Goal: Check status

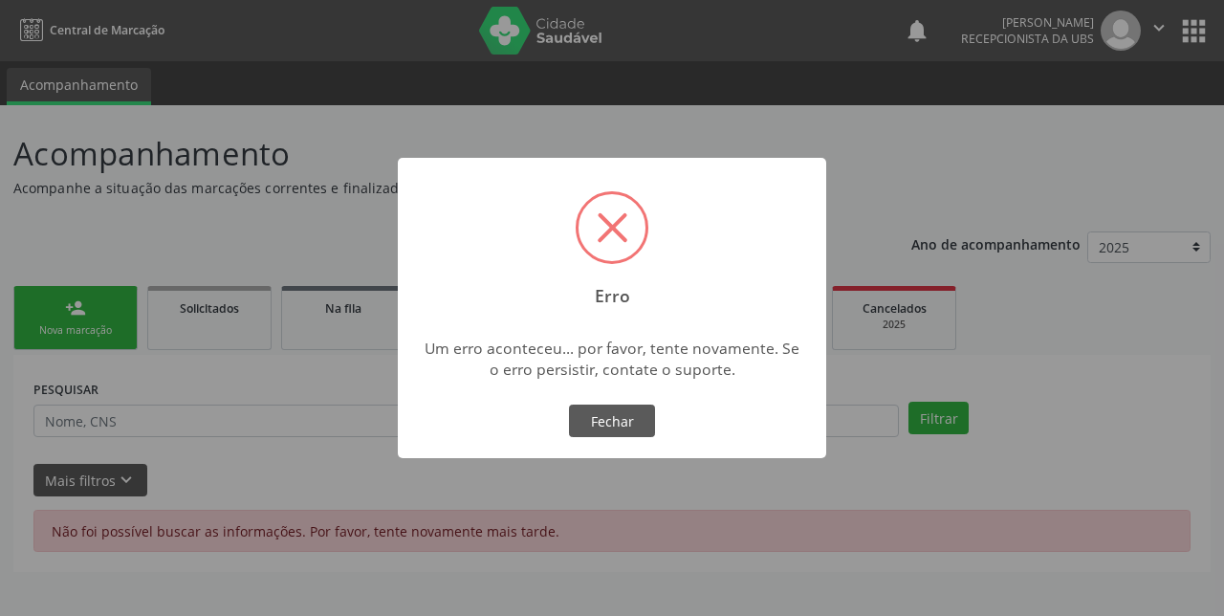
click at [628, 437] on button "Fechar" at bounding box center [612, 420] width 86 height 33
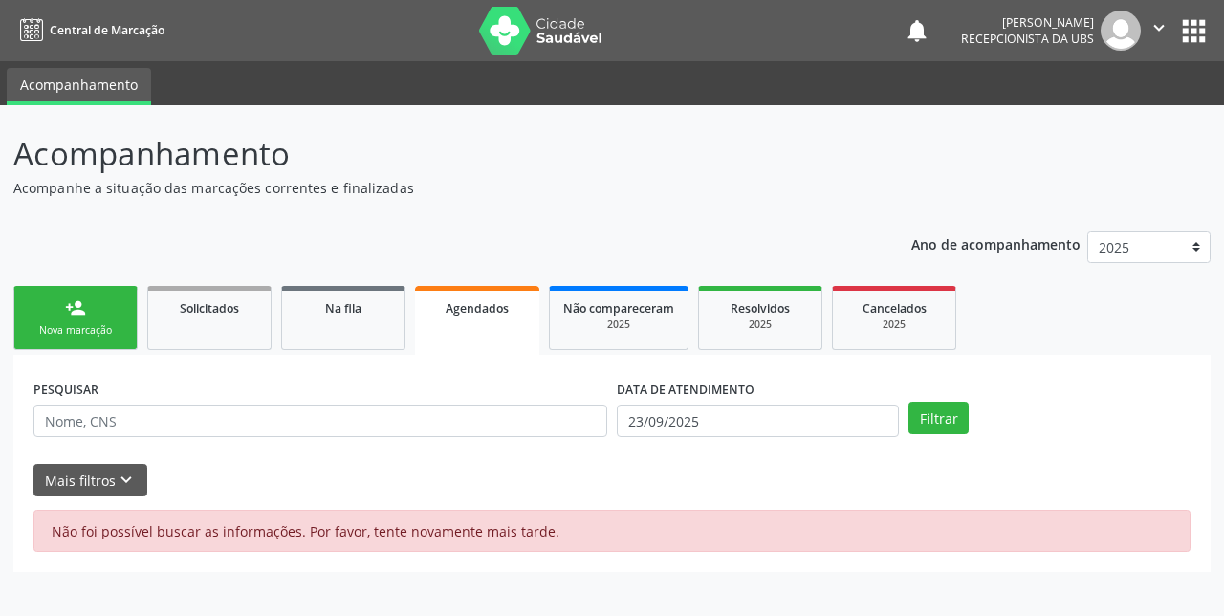
click at [823, 134] on p "Acompanhamento" at bounding box center [431, 154] width 837 height 48
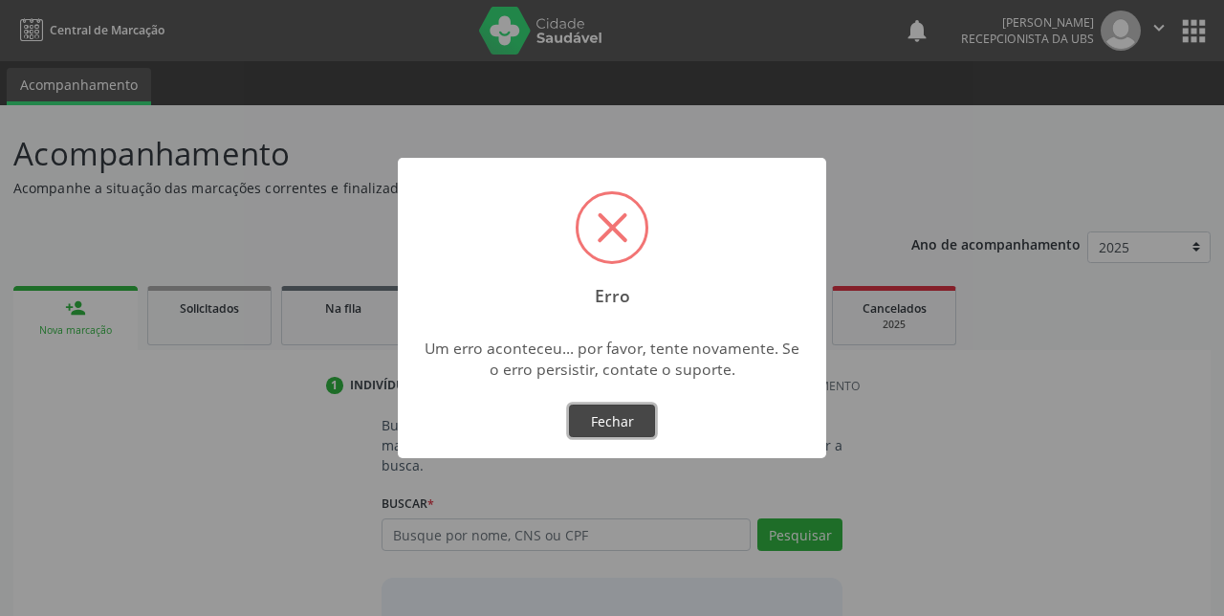
click at [622, 427] on button "Fechar" at bounding box center [612, 420] width 86 height 33
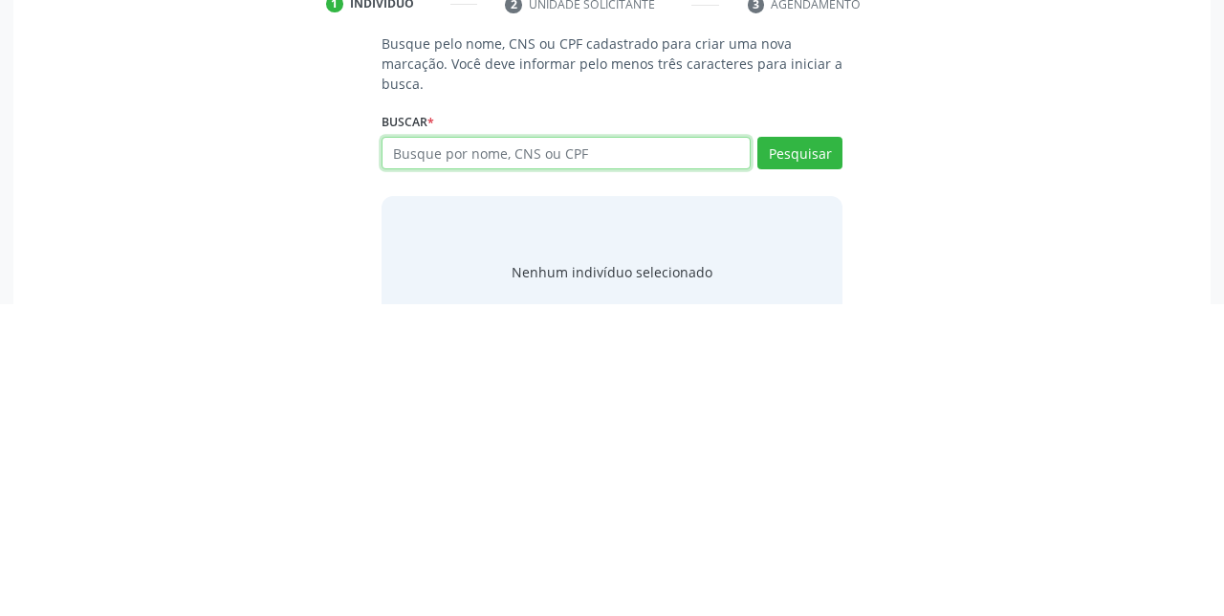
scroll to position [70, 0]
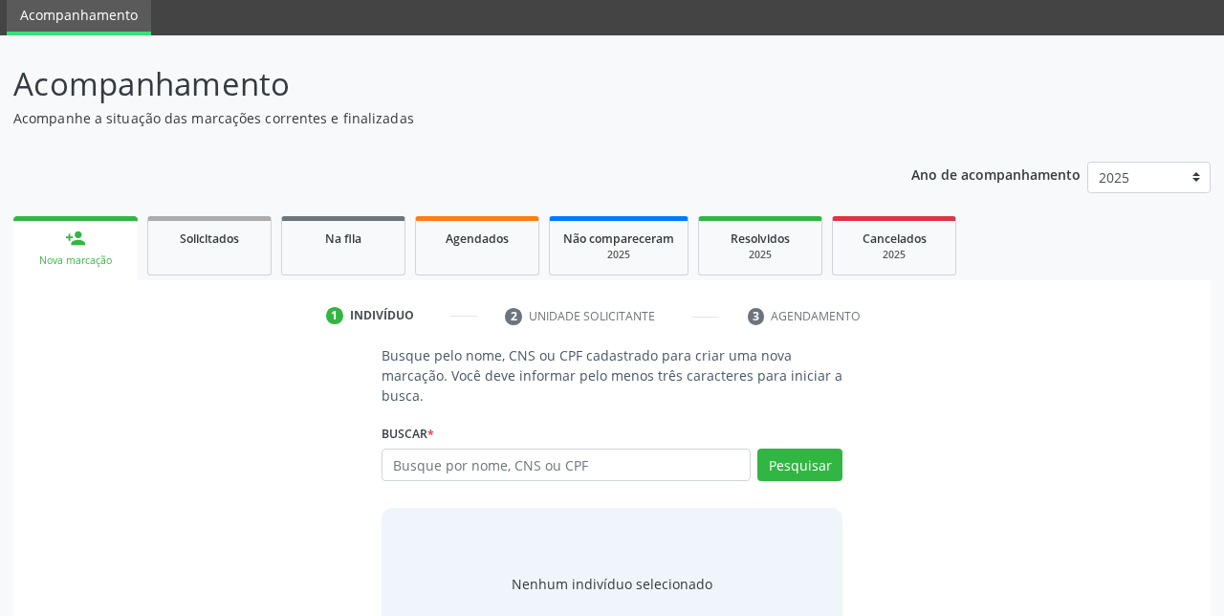
click at [480, 263] on link "Agendados" at bounding box center [477, 245] width 124 height 59
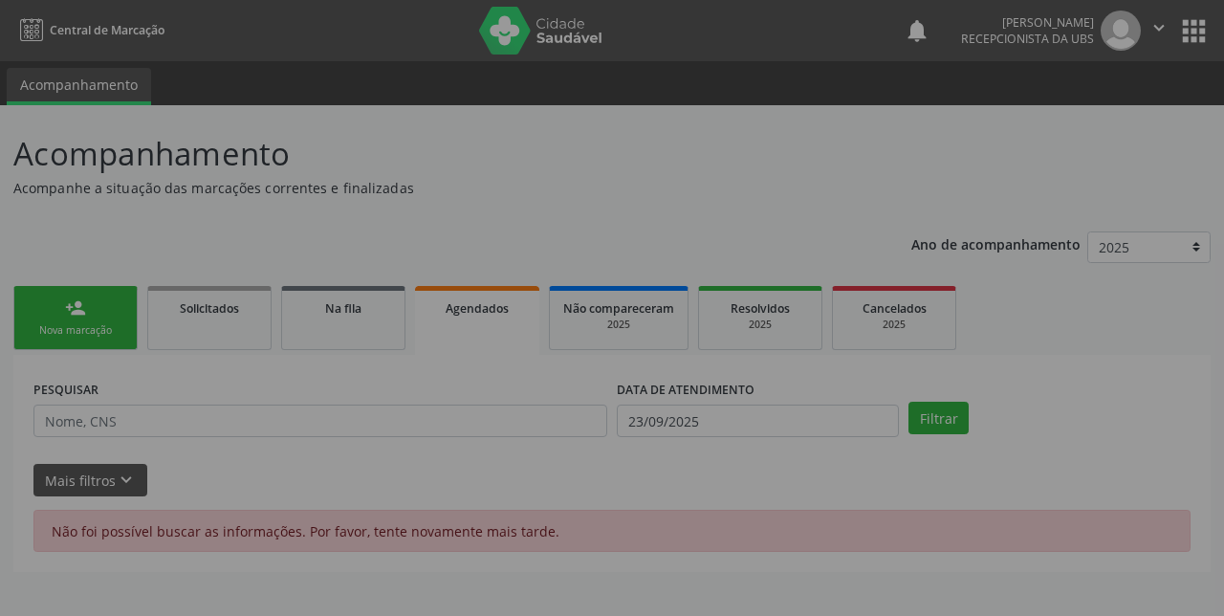
scroll to position [0, 0]
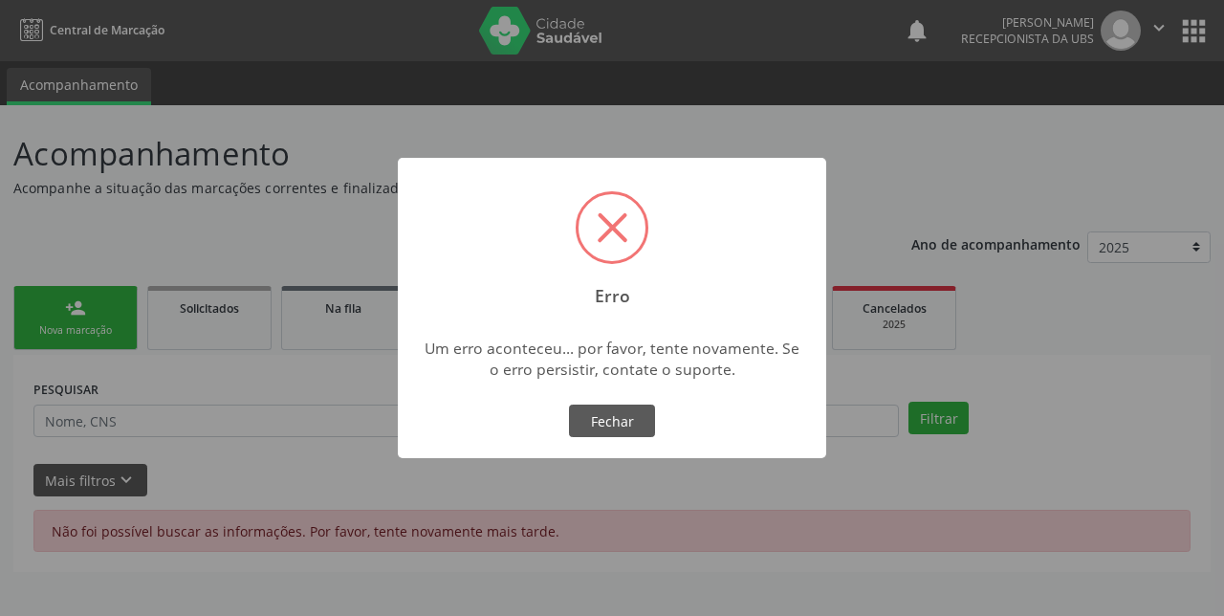
click at [619, 424] on button "Fechar" at bounding box center [612, 420] width 86 height 33
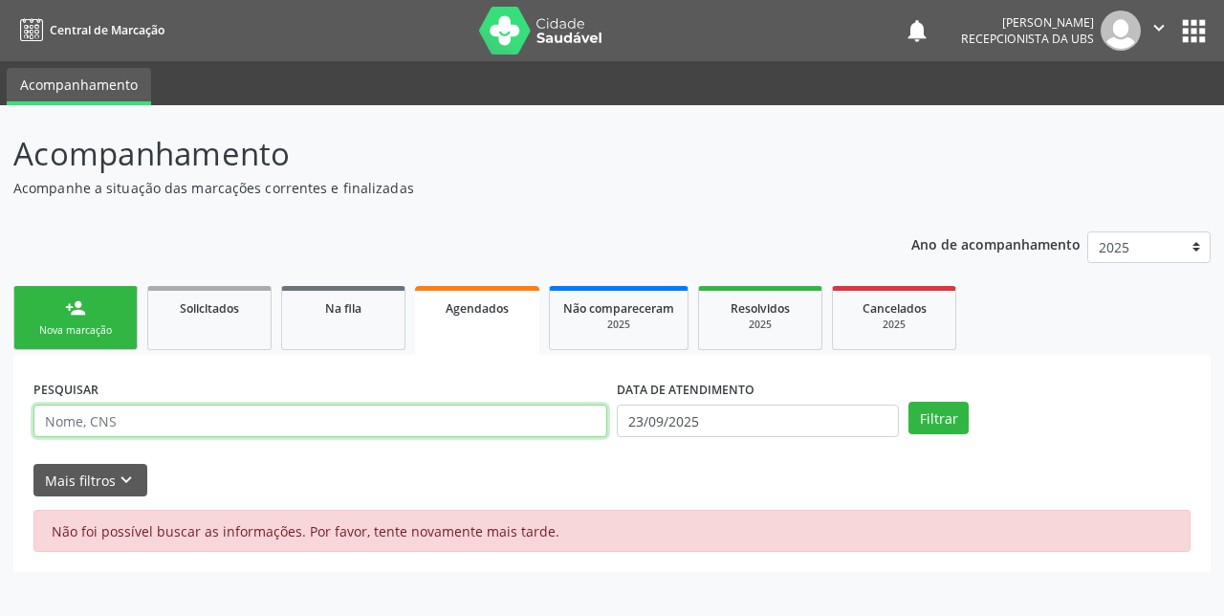
click at [369, 415] on input "text" at bounding box center [320, 420] width 574 height 33
